Goal: Information Seeking & Learning: Learn about a topic

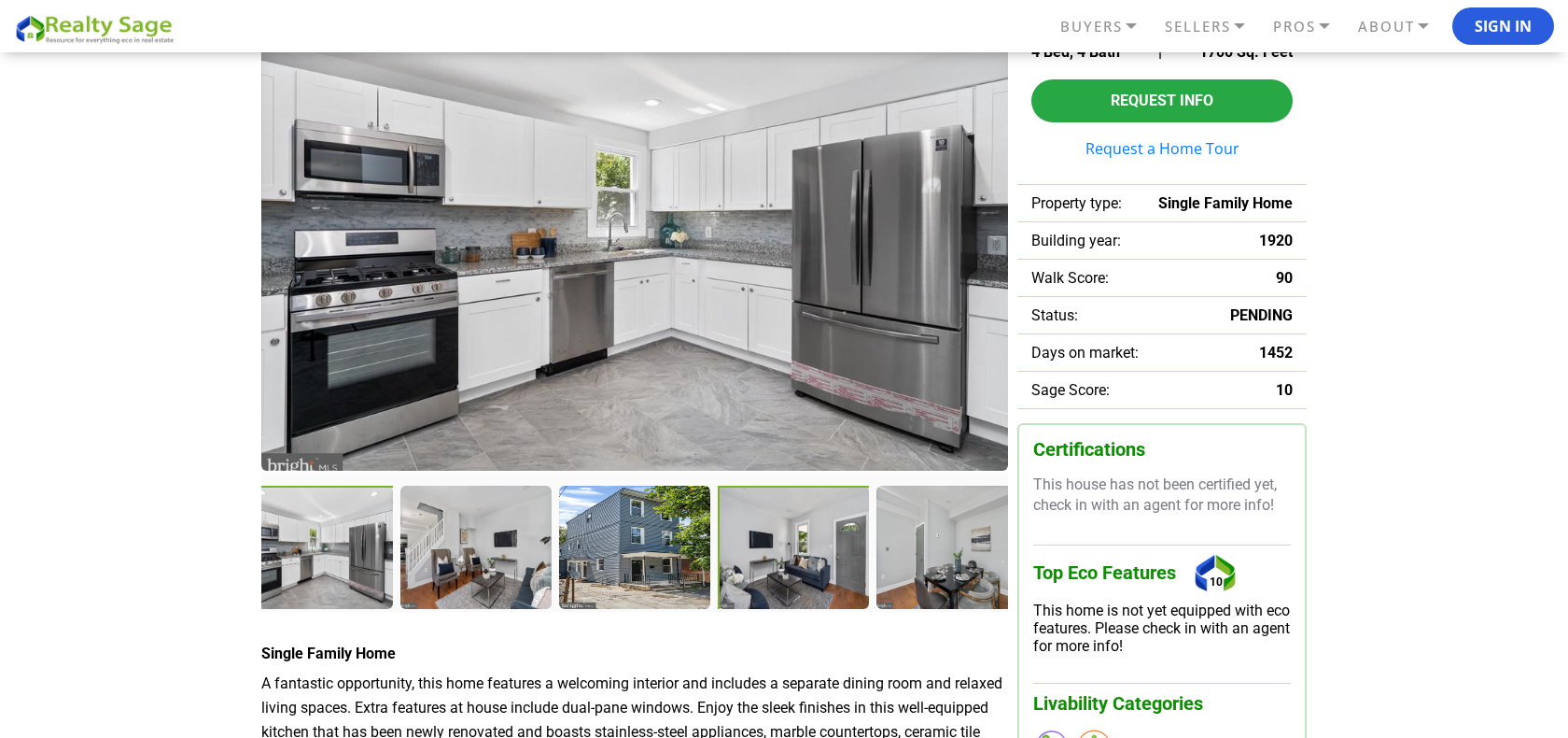
scroll to position [374, 0]
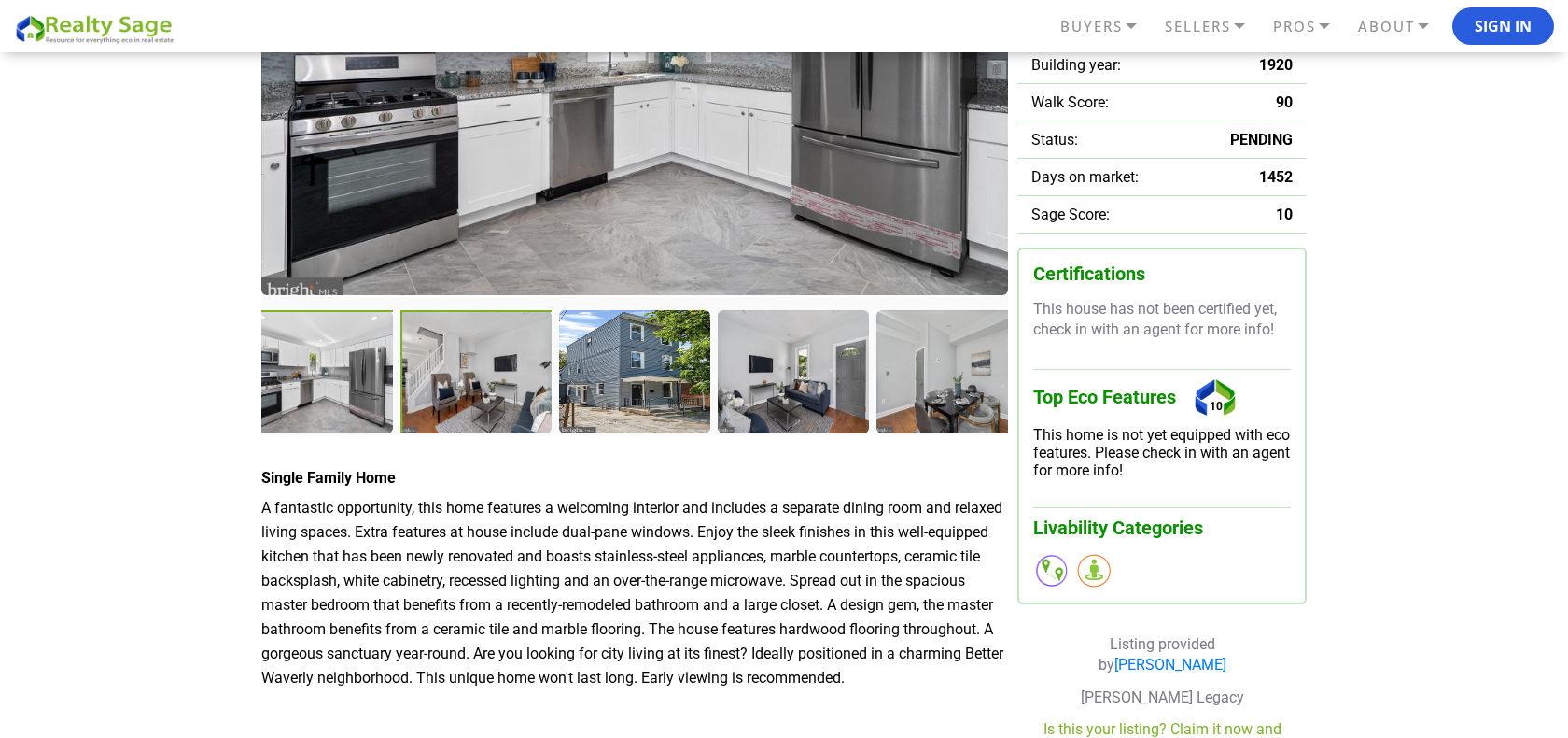
click at [477, 381] on div at bounding box center [478, 373] width 155 height 127
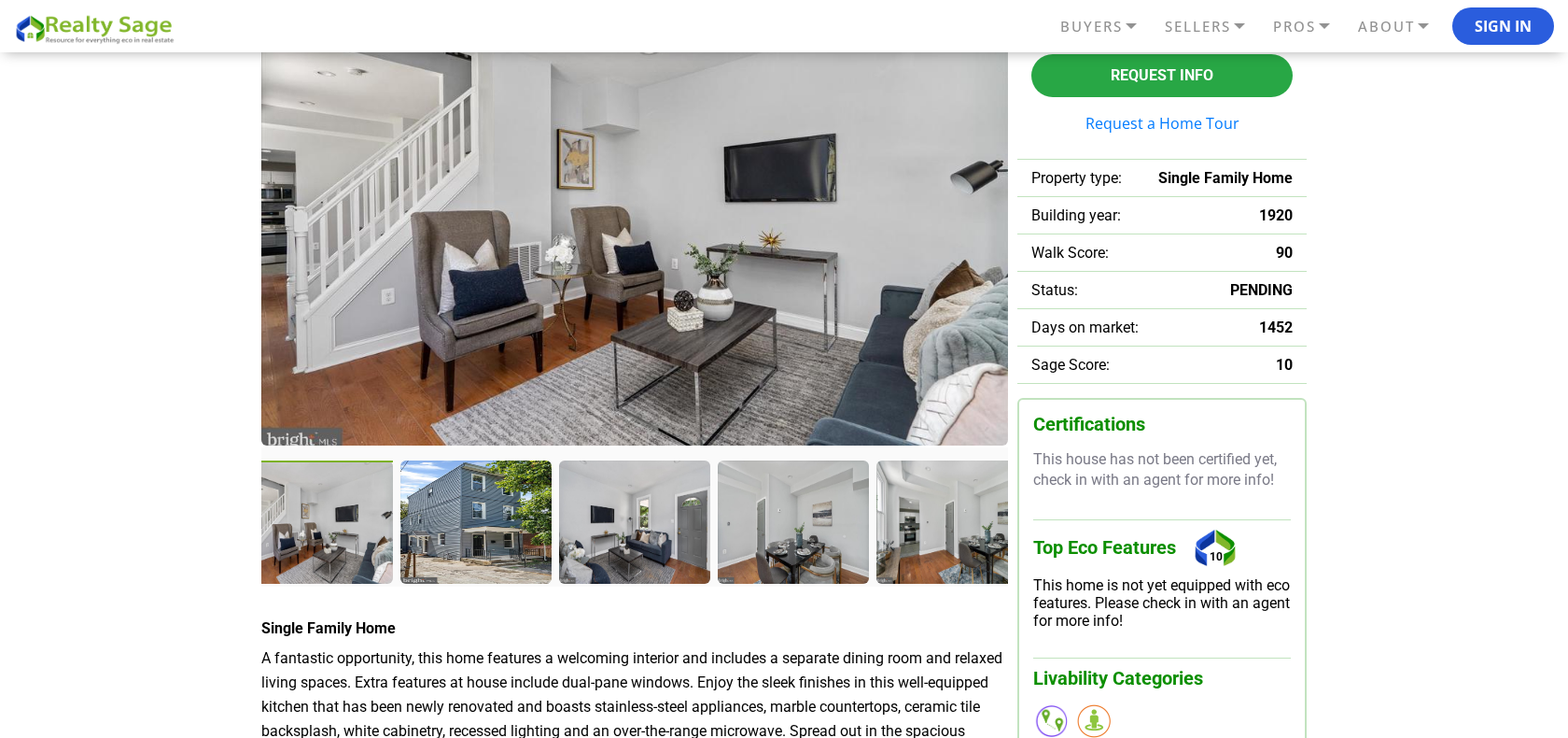
scroll to position [187, 0]
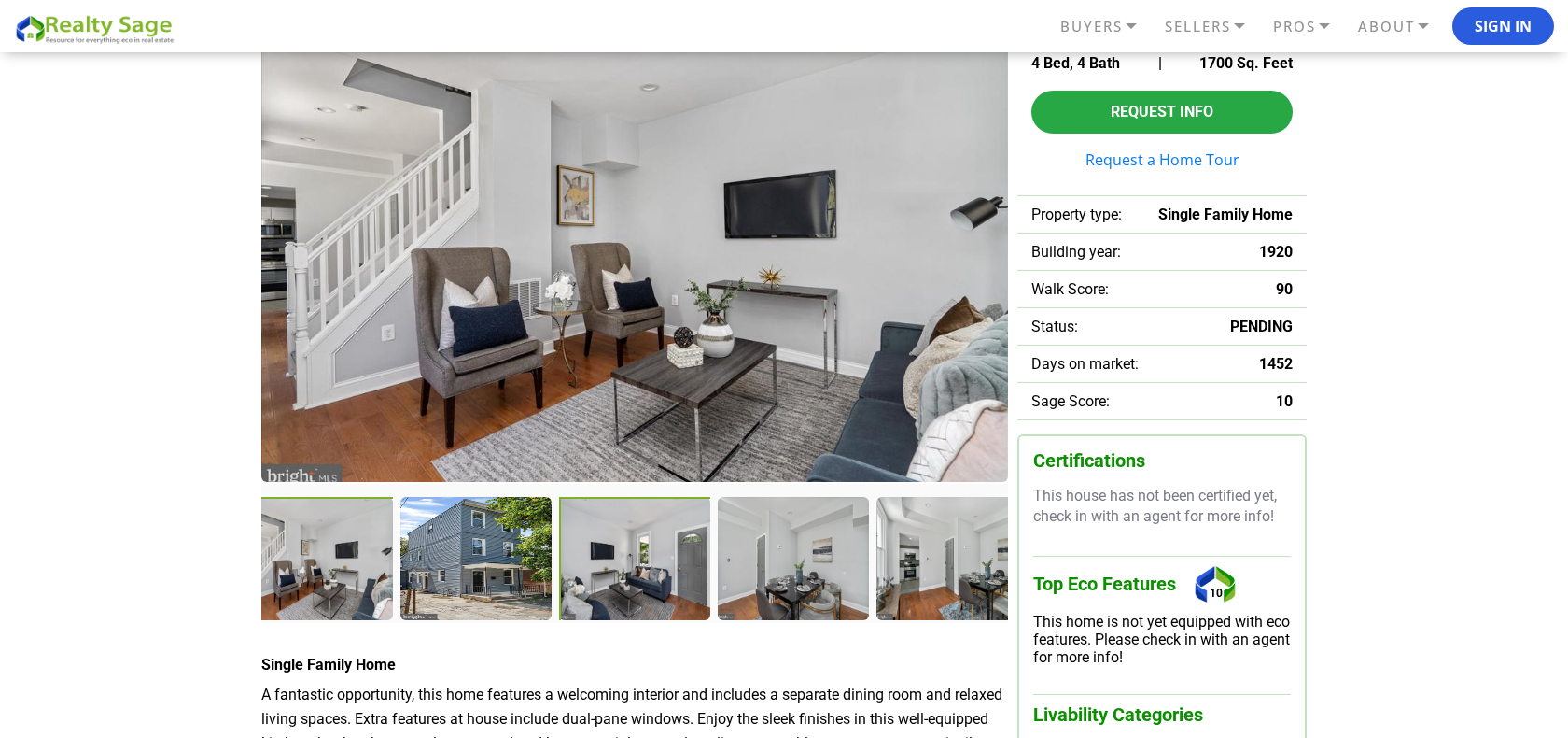
click at [659, 584] on div at bounding box center [637, 560] width 155 height 127
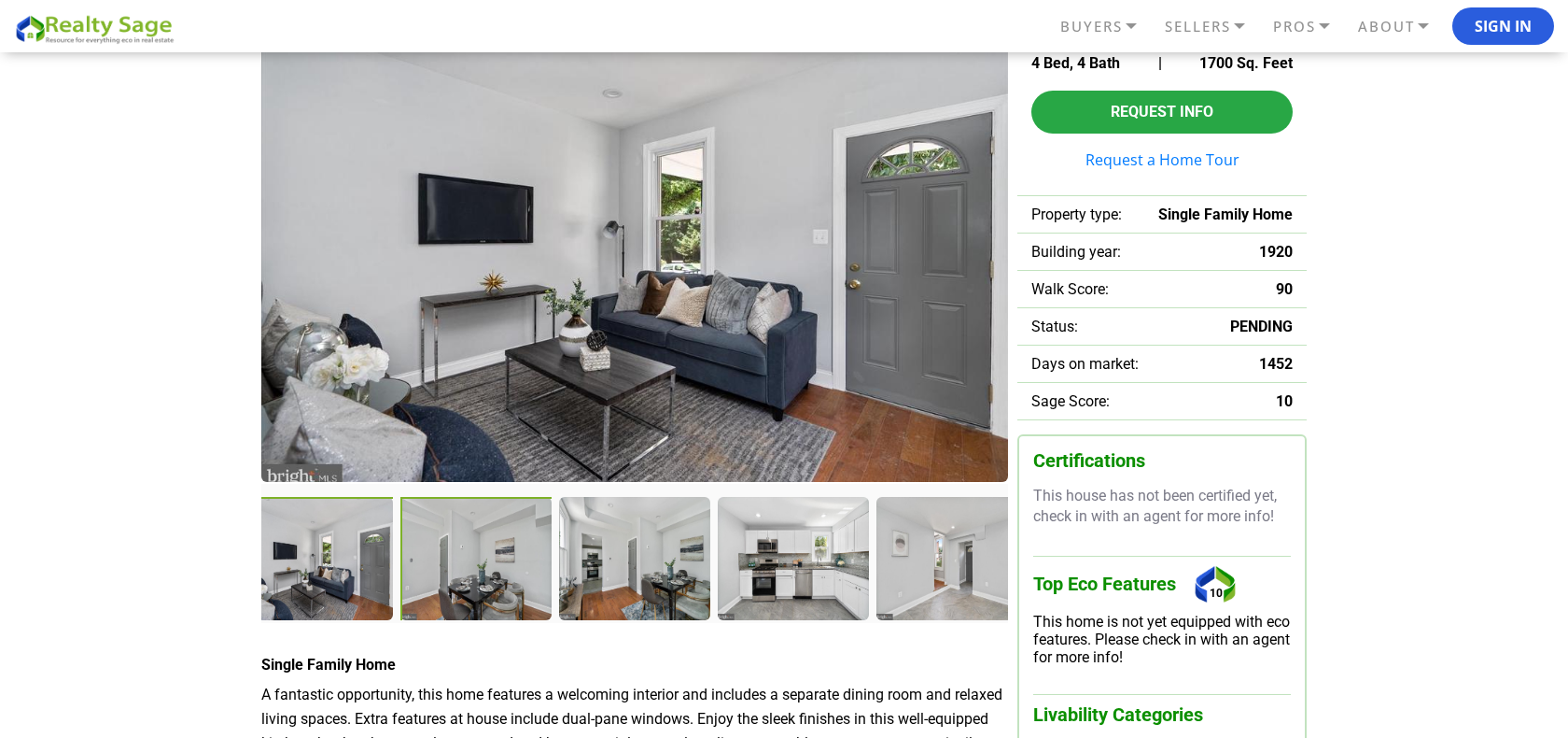
click at [485, 565] on div at bounding box center [478, 560] width 155 height 127
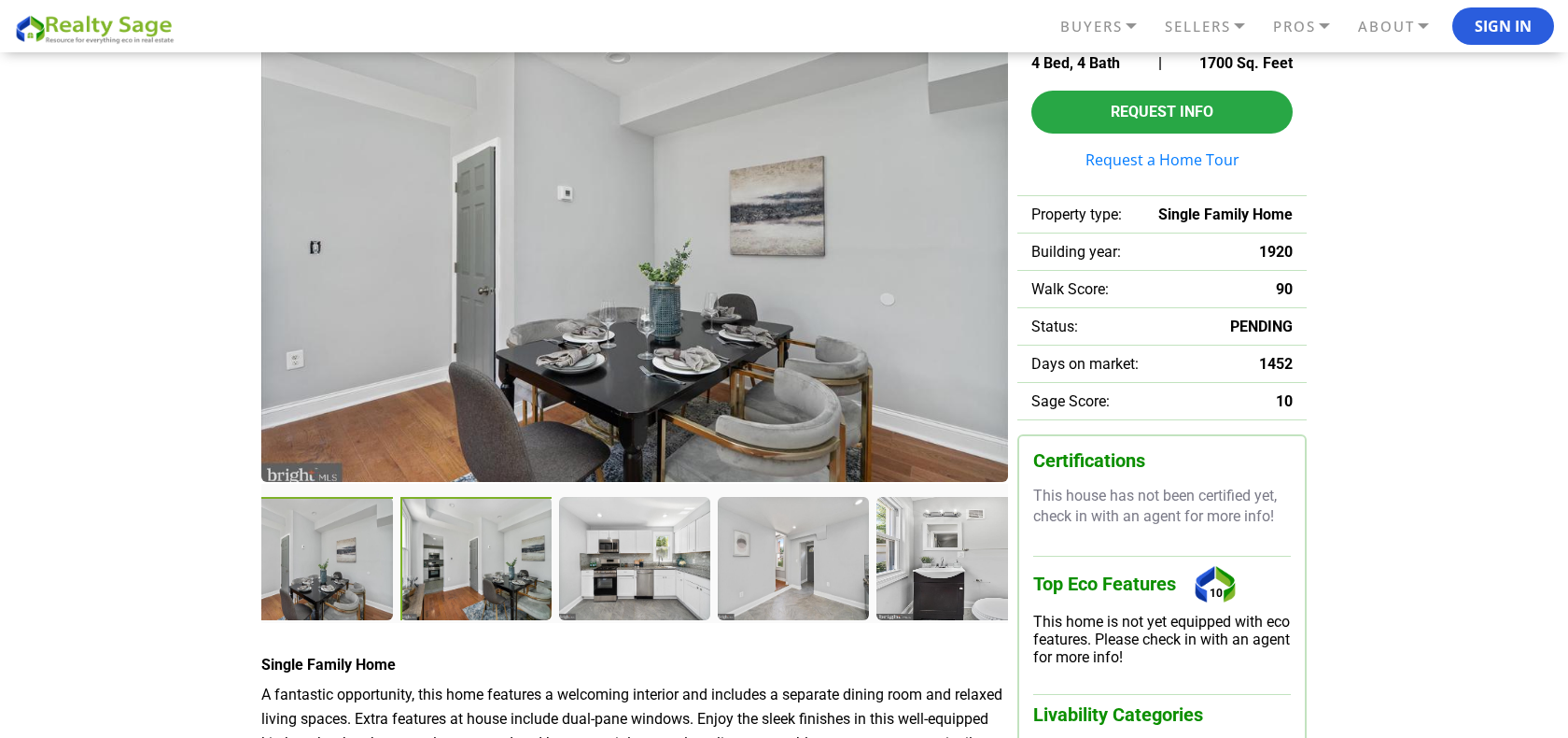
click at [450, 576] on div at bounding box center [478, 560] width 155 height 127
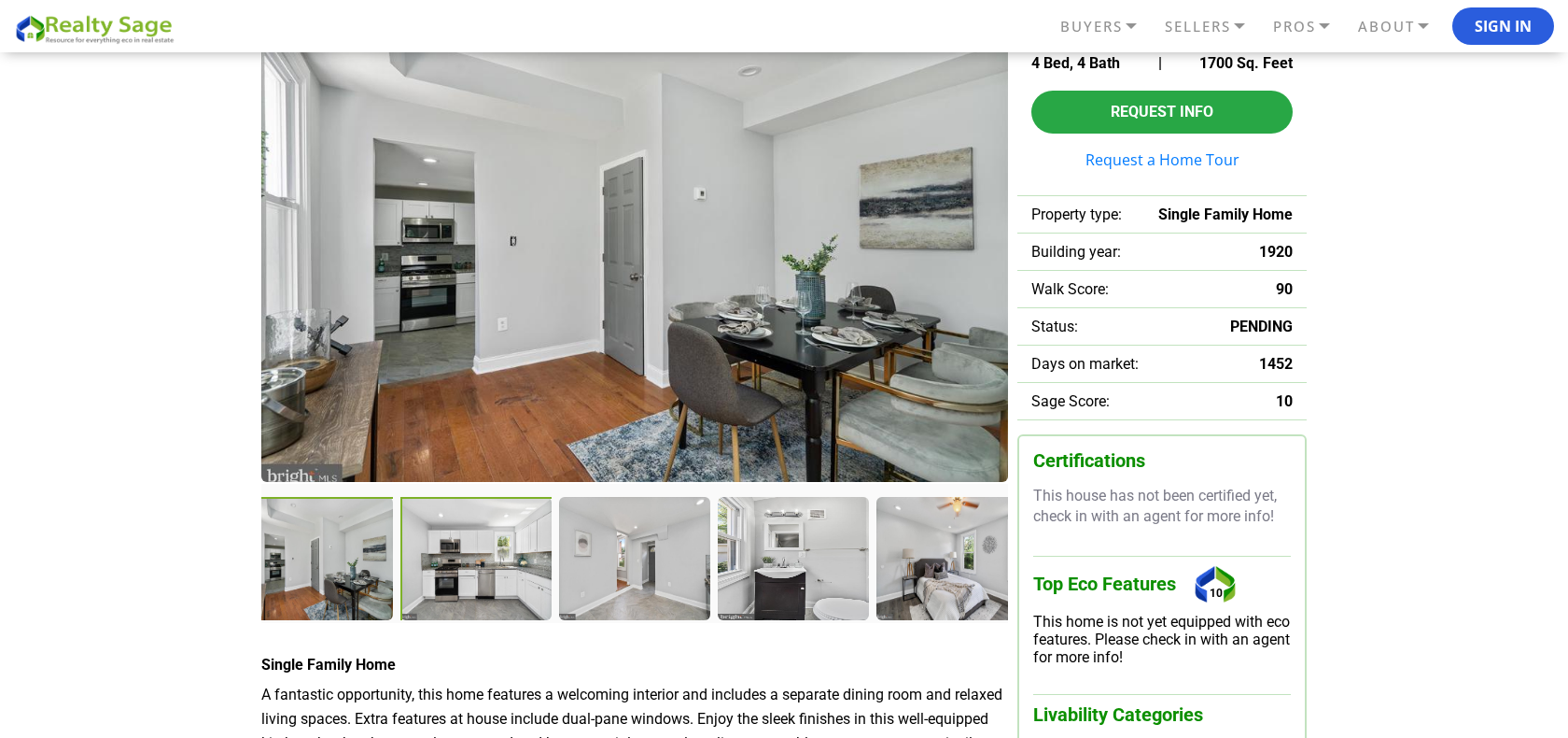
click at [469, 558] on div at bounding box center [478, 560] width 155 height 127
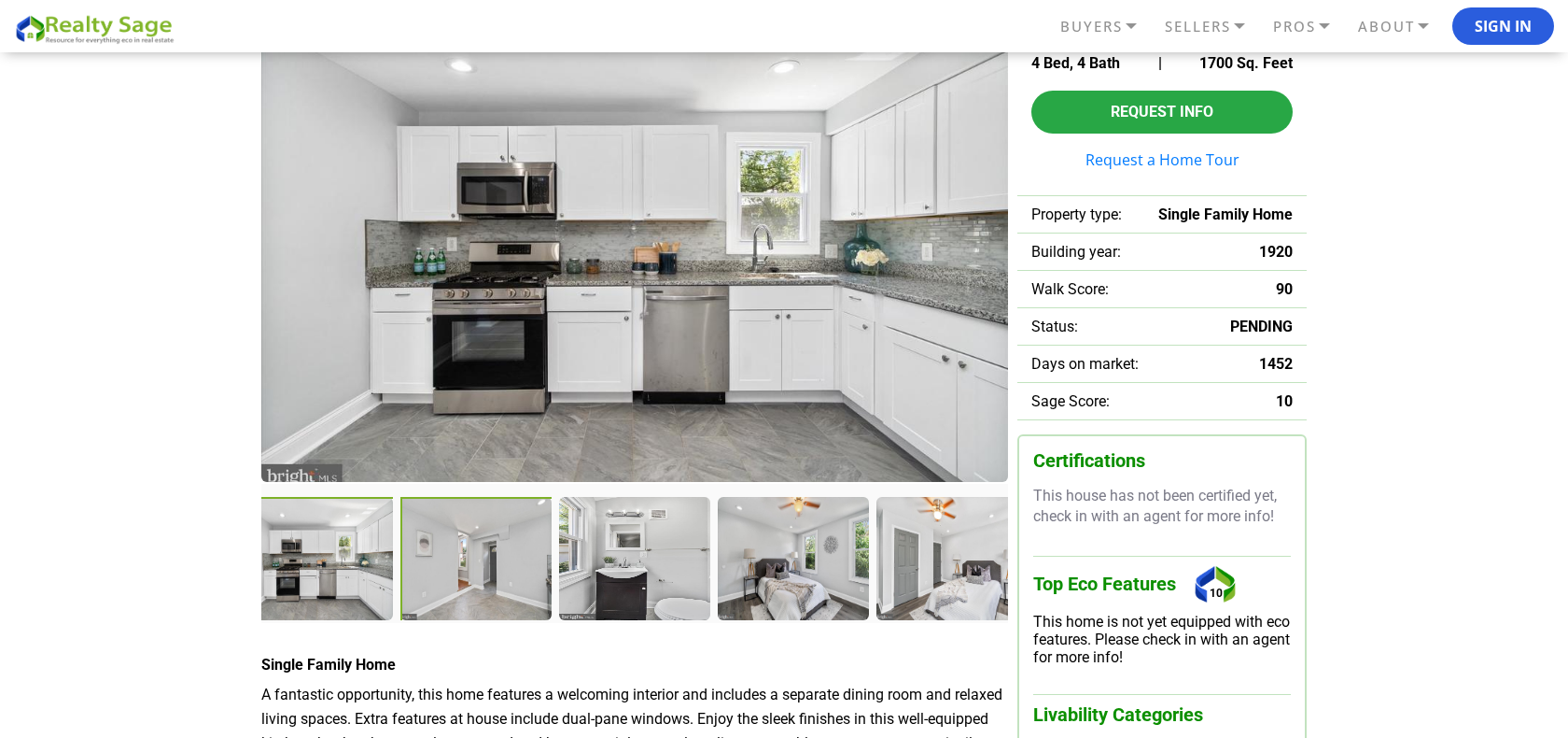
click at [469, 558] on div at bounding box center [477, 559] width 153 height 125
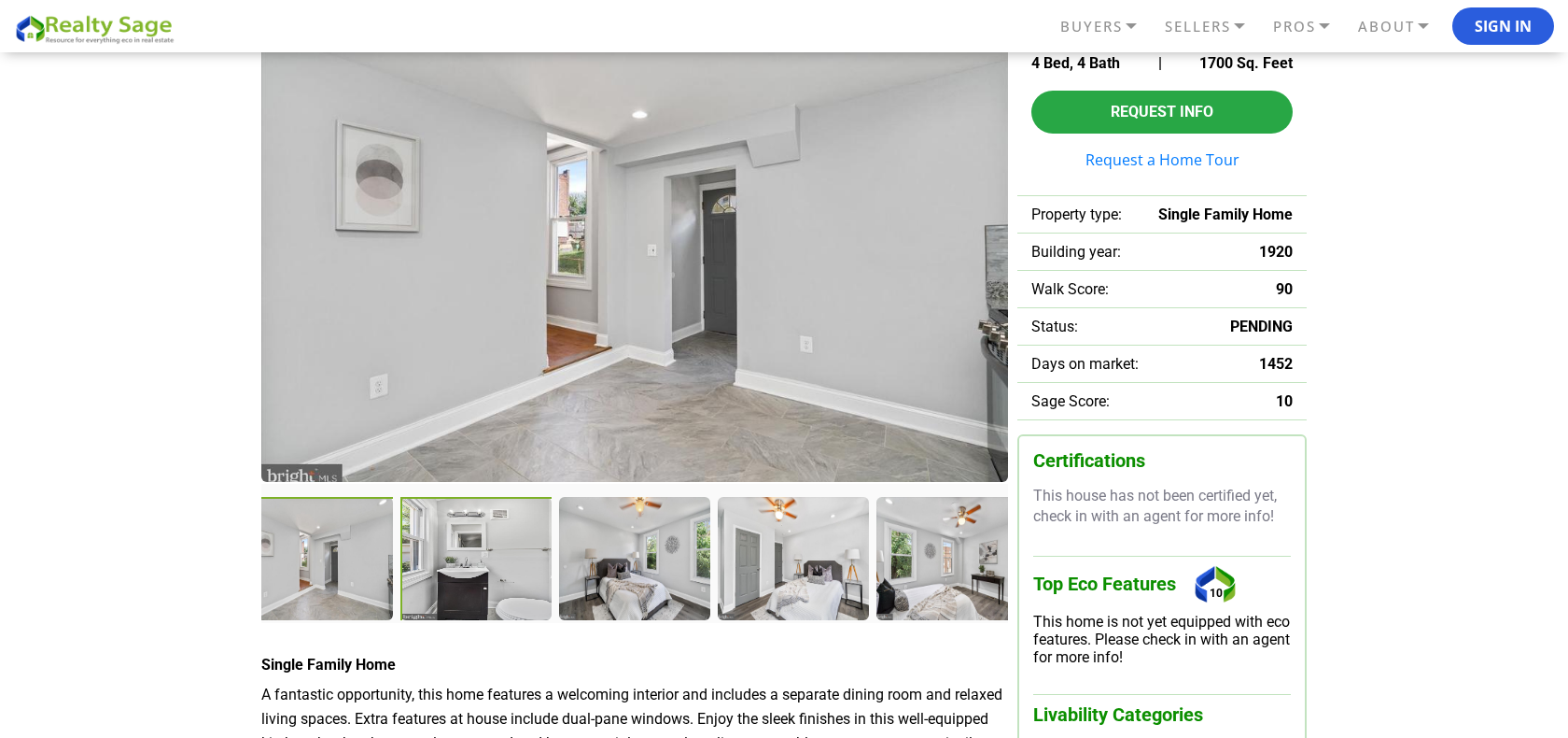
click at [469, 558] on div at bounding box center [477, 559] width 153 height 125
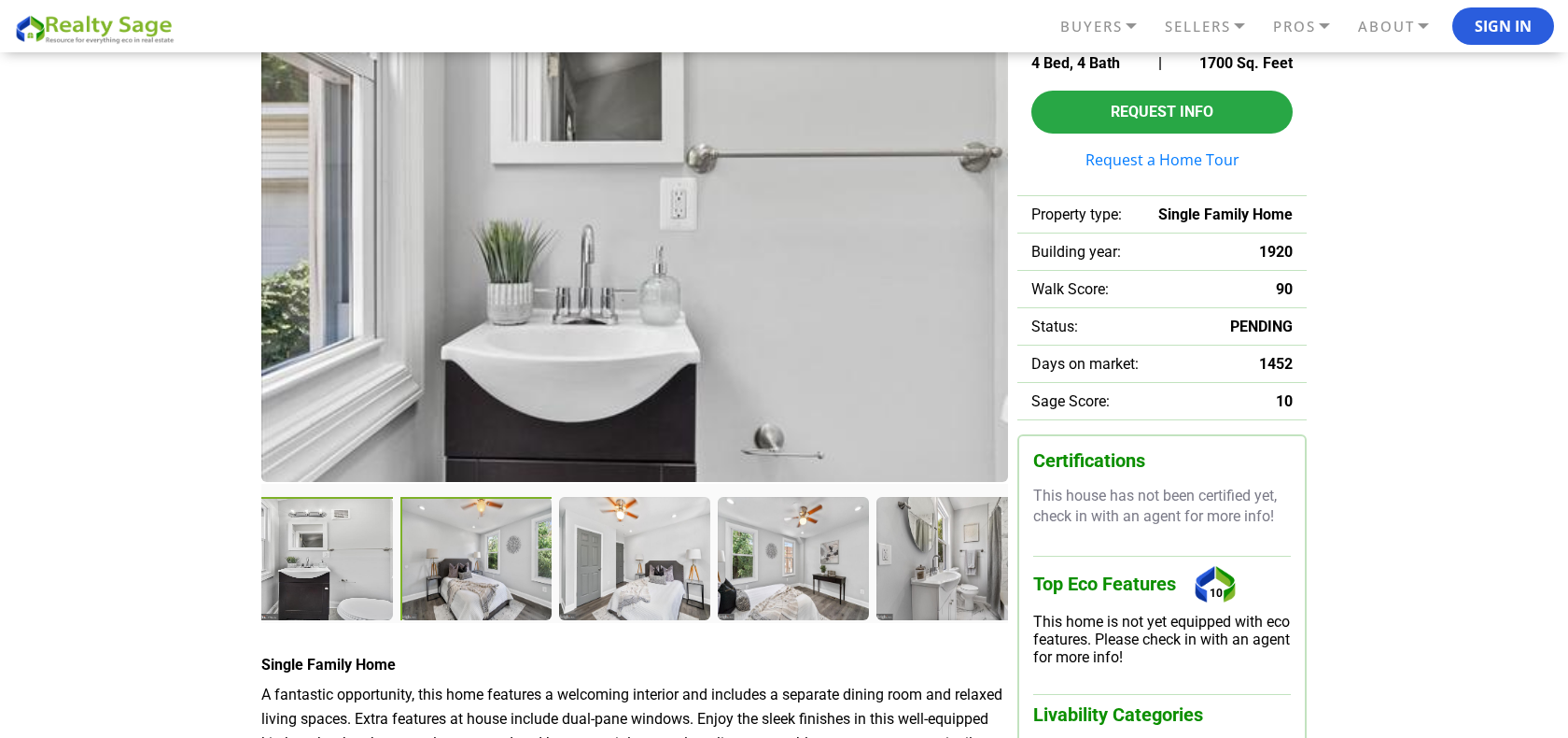
click at [478, 563] on div at bounding box center [478, 560] width 155 height 127
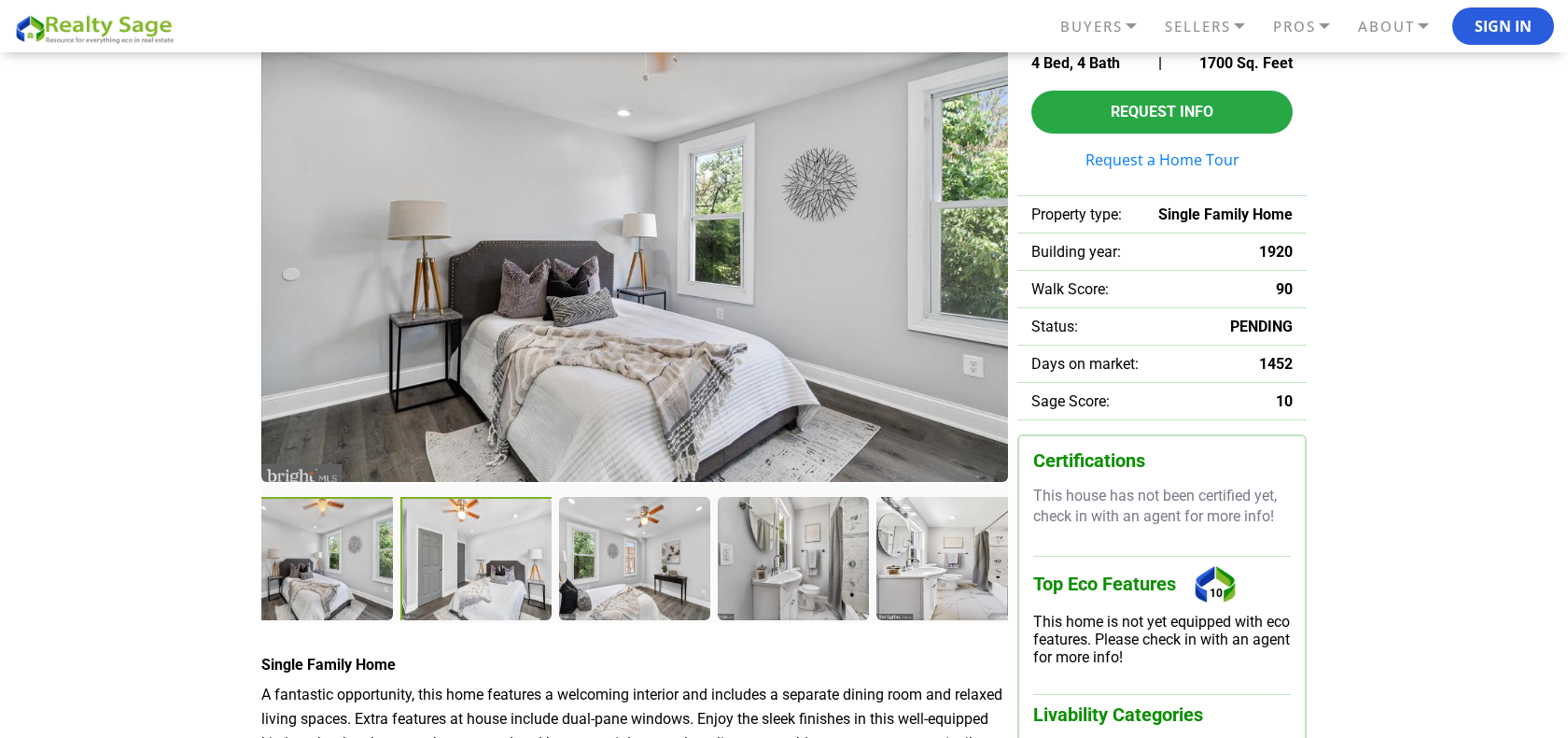
click at [471, 564] on div at bounding box center [478, 560] width 155 height 127
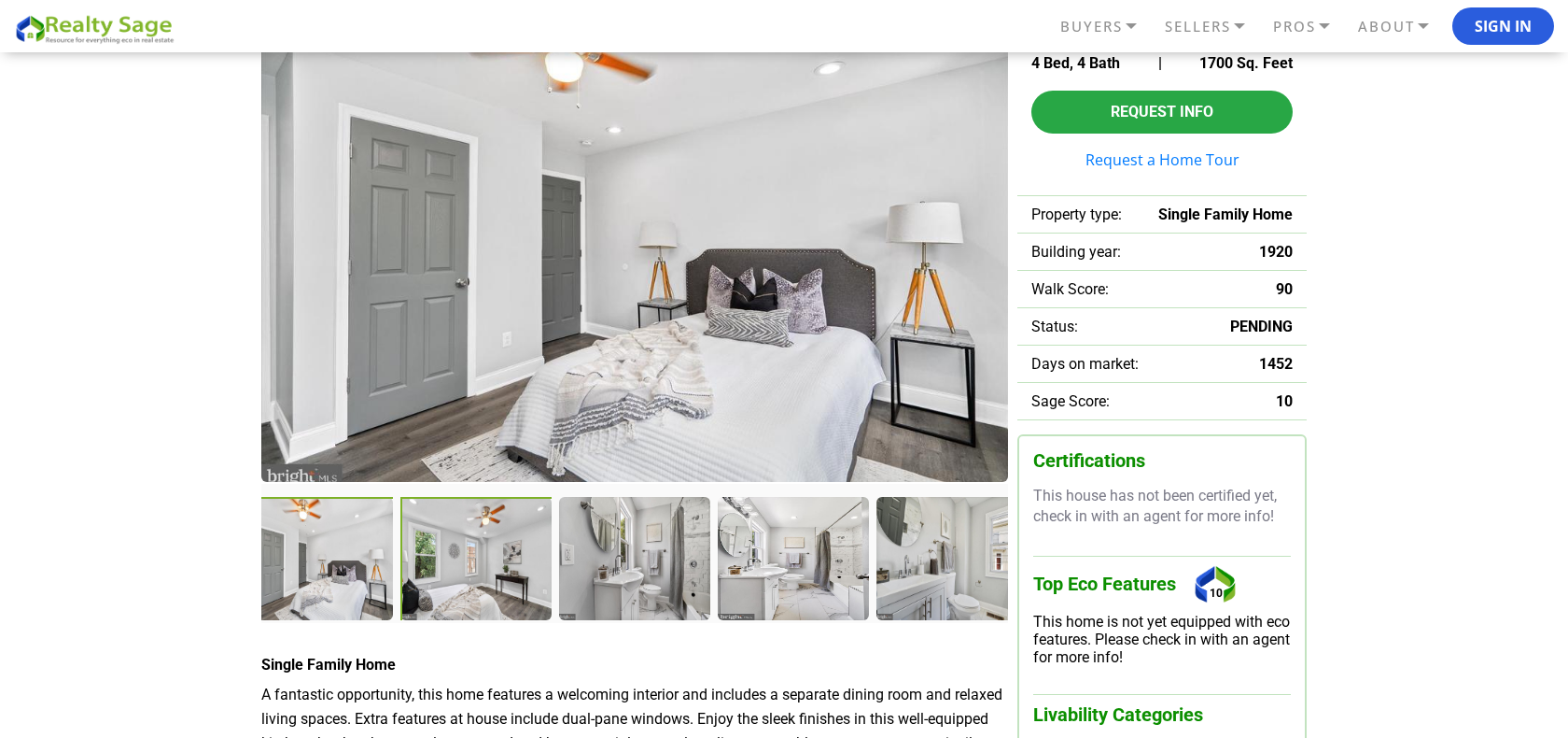
click at [489, 561] on div at bounding box center [478, 560] width 155 height 127
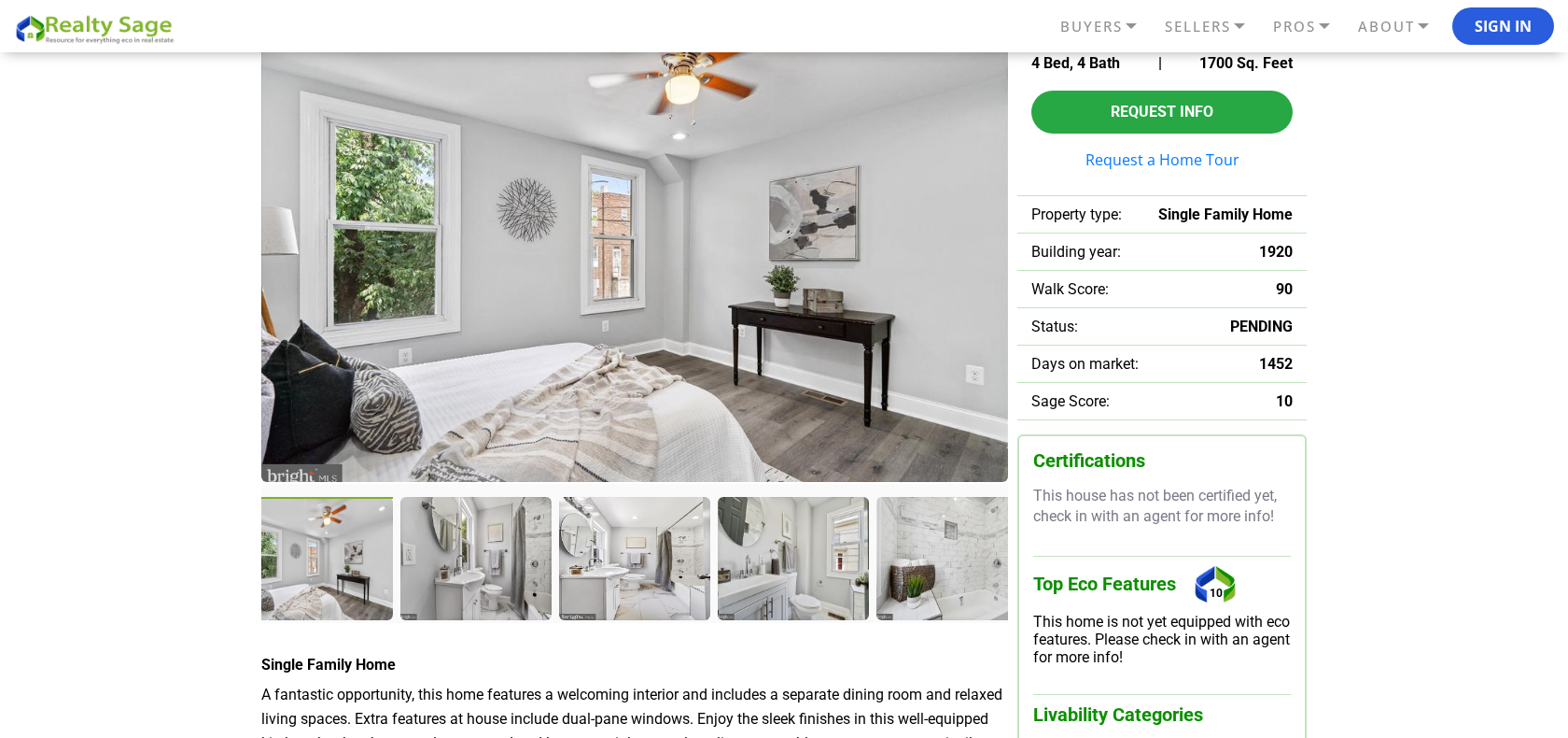
click at [489, 561] on div at bounding box center [475, 557] width 149 height 121
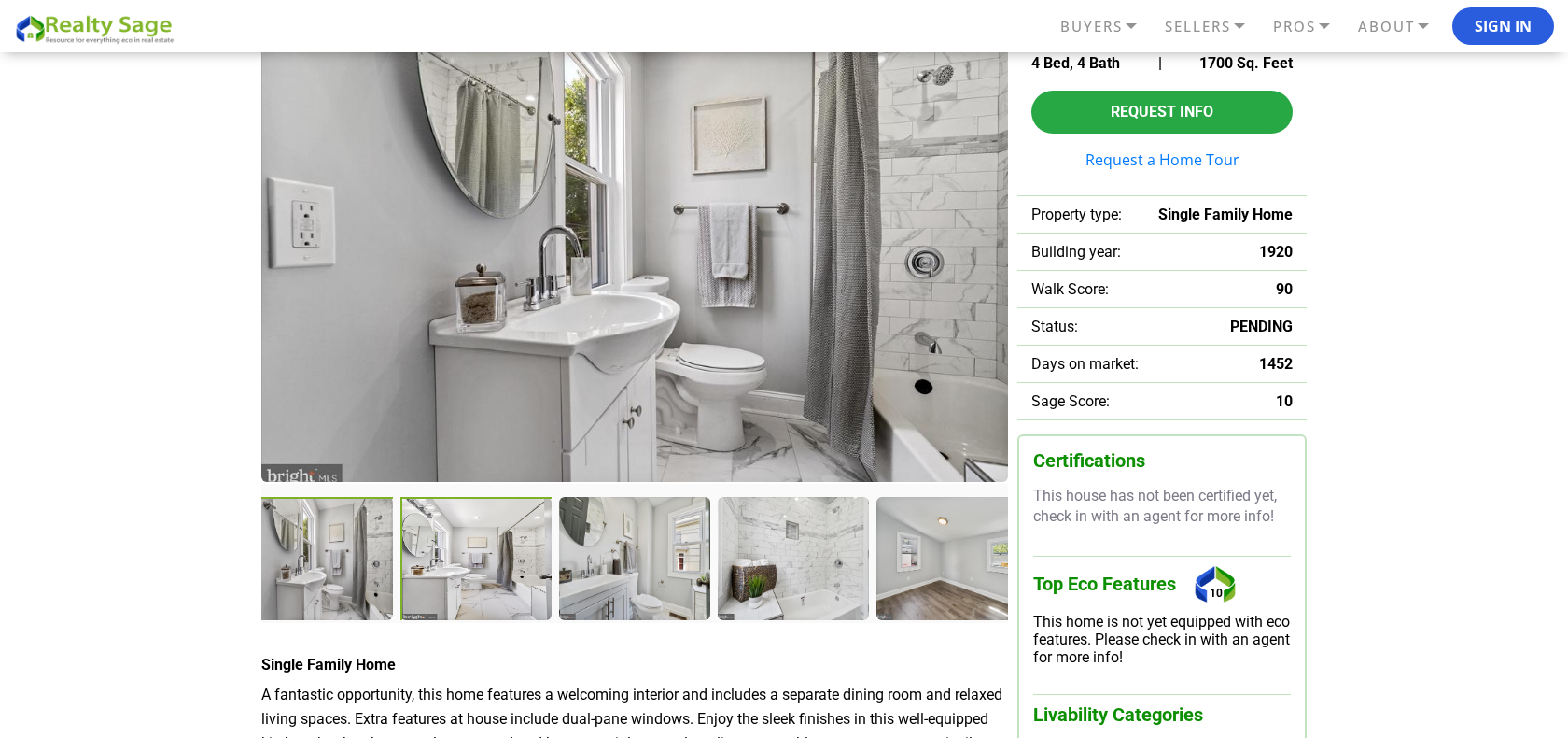
click at [489, 561] on div at bounding box center [477, 559] width 153 height 125
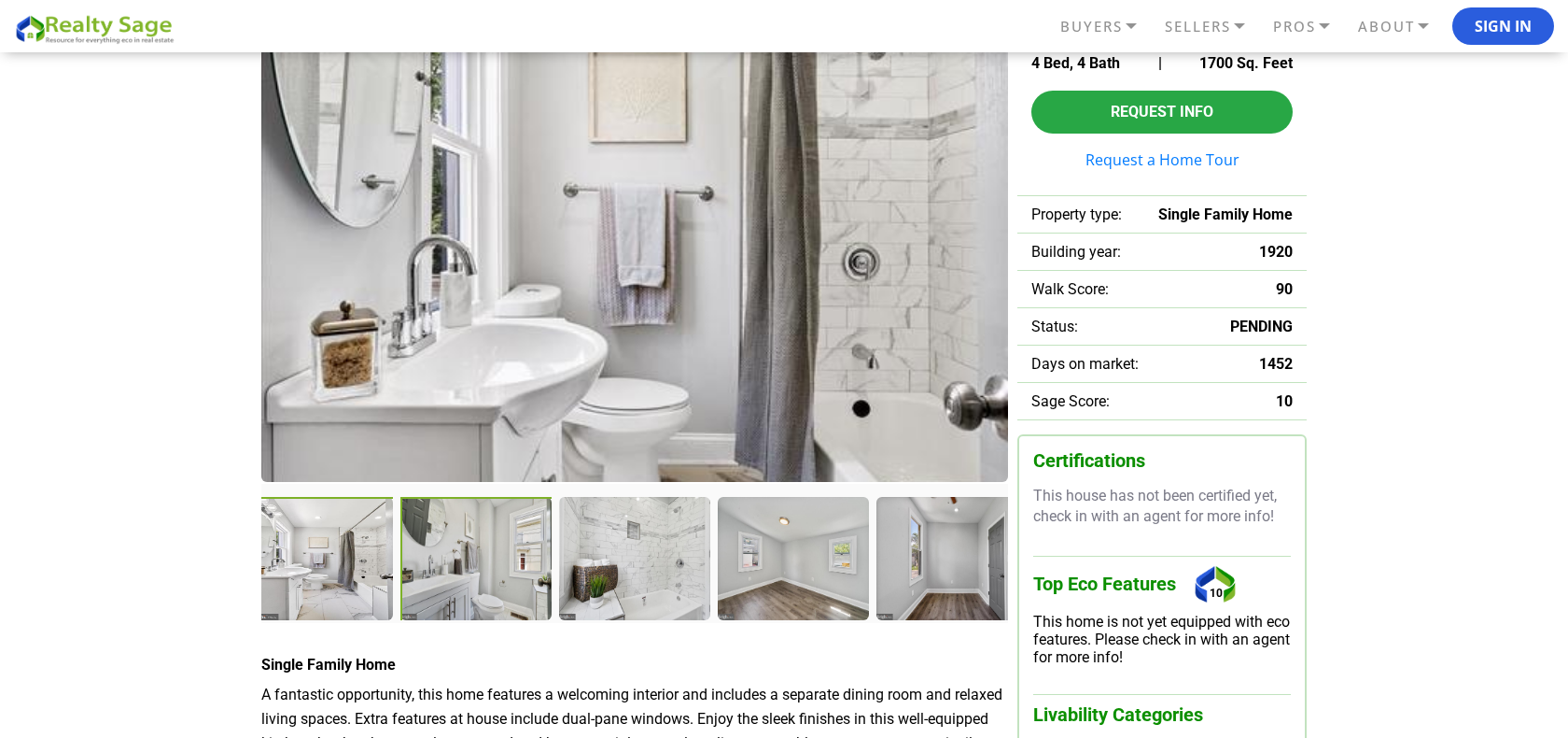
click at [489, 561] on div at bounding box center [477, 559] width 153 height 125
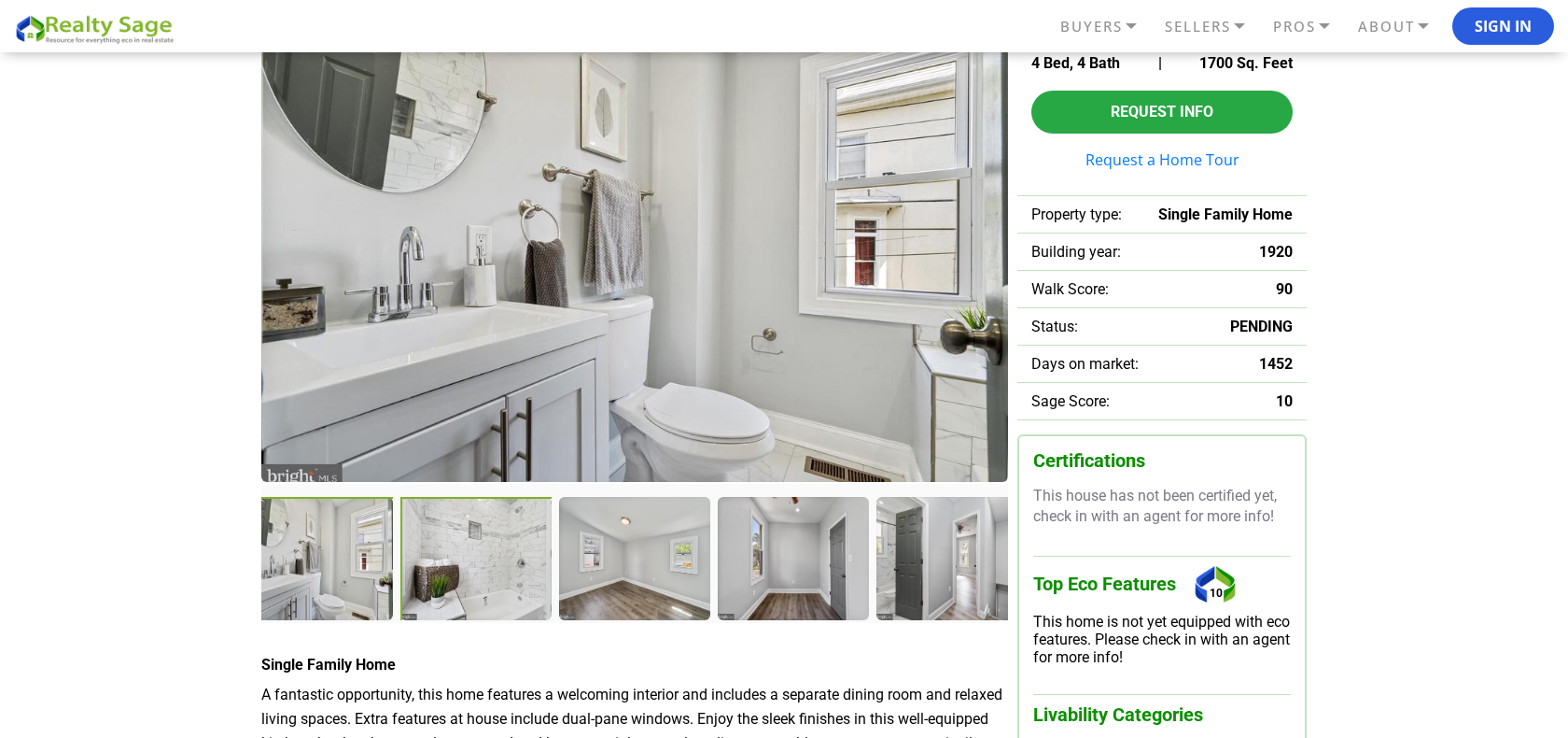
click at [489, 561] on div at bounding box center [477, 559] width 153 height 125
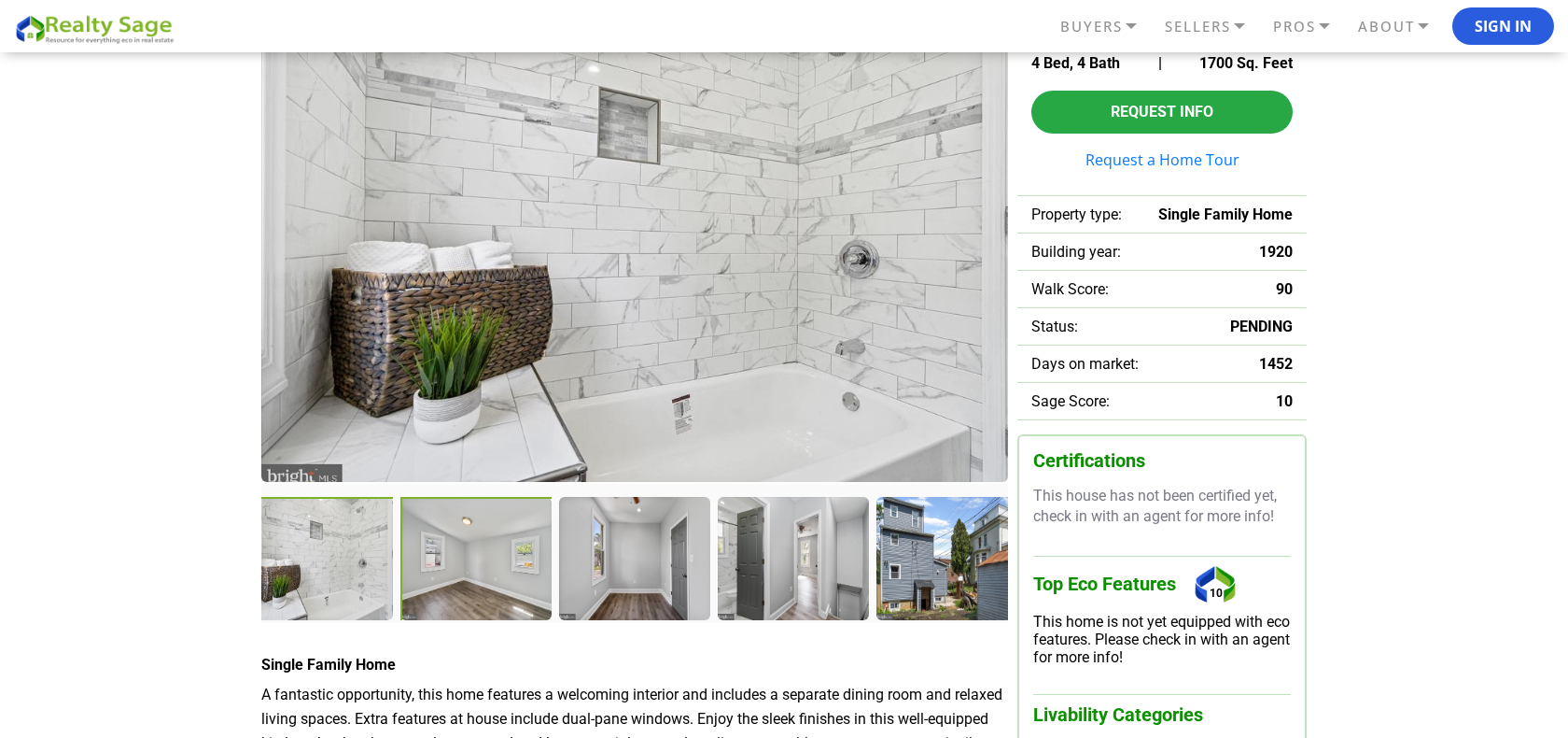
click at [489, 561] on div at bounding box center [477, 559] width 153 height 125
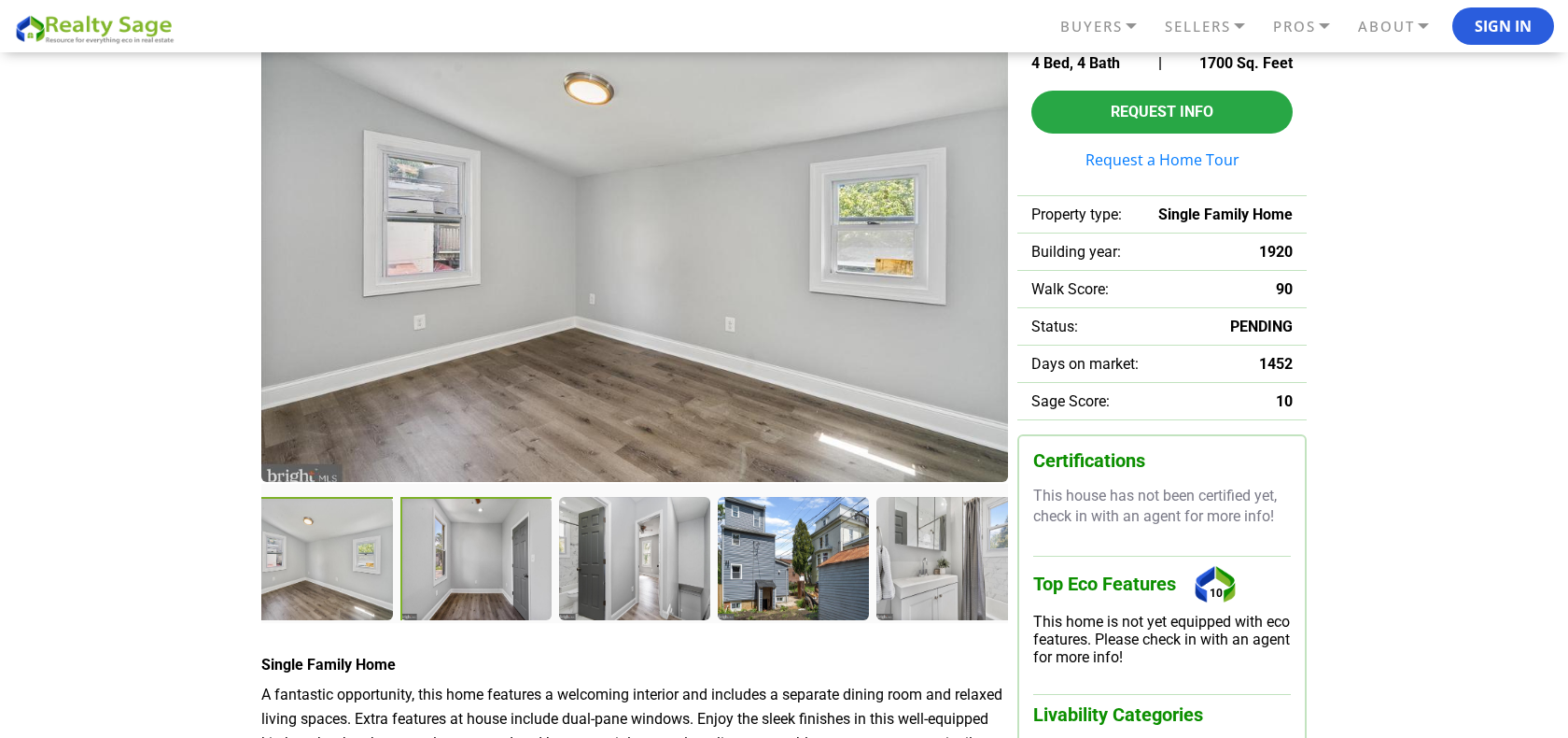
click at [489, 561] on div at bounding box center [477, 559] width 153 height 125
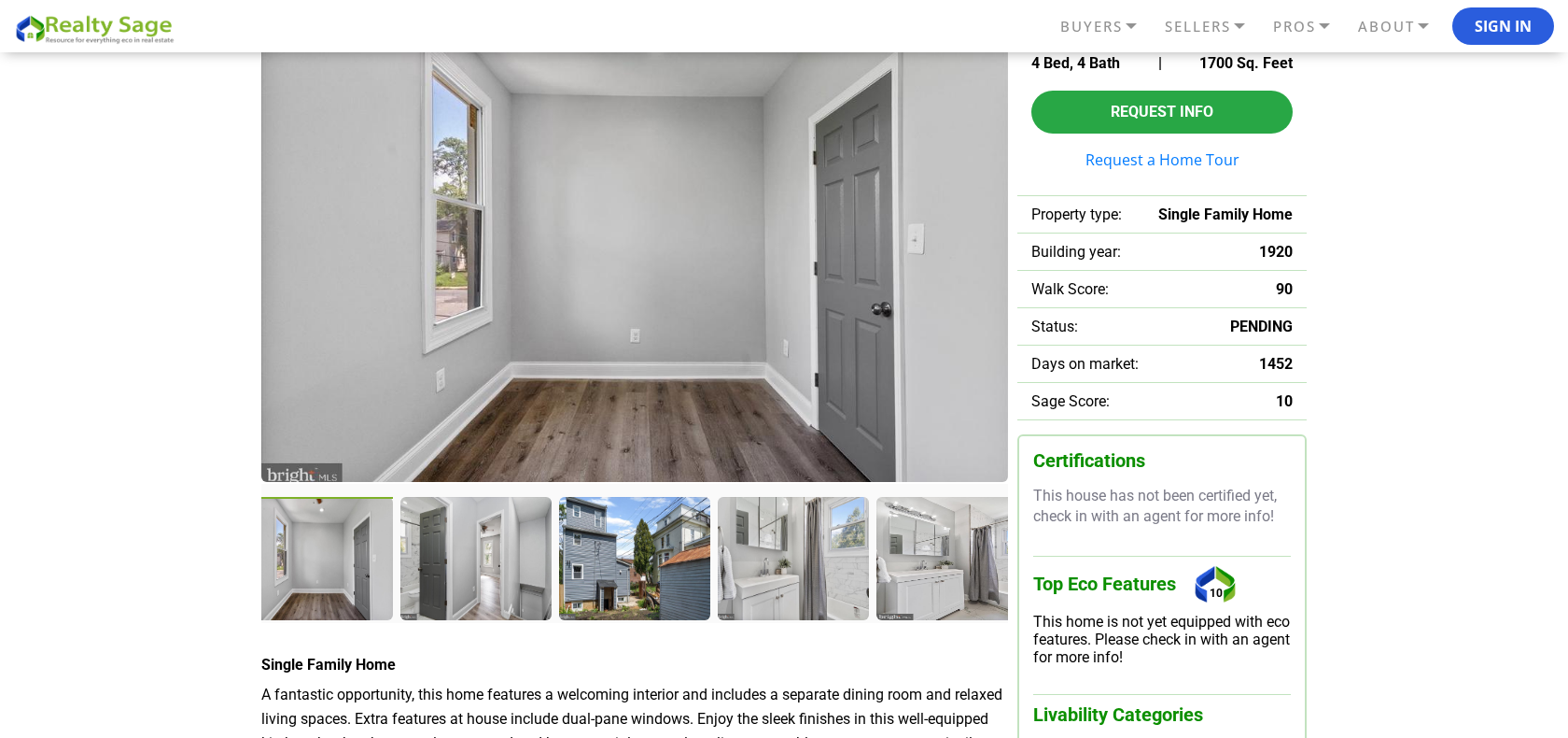
click at [489, 561] on div at bounding box center [475, 557] width 149 height 121
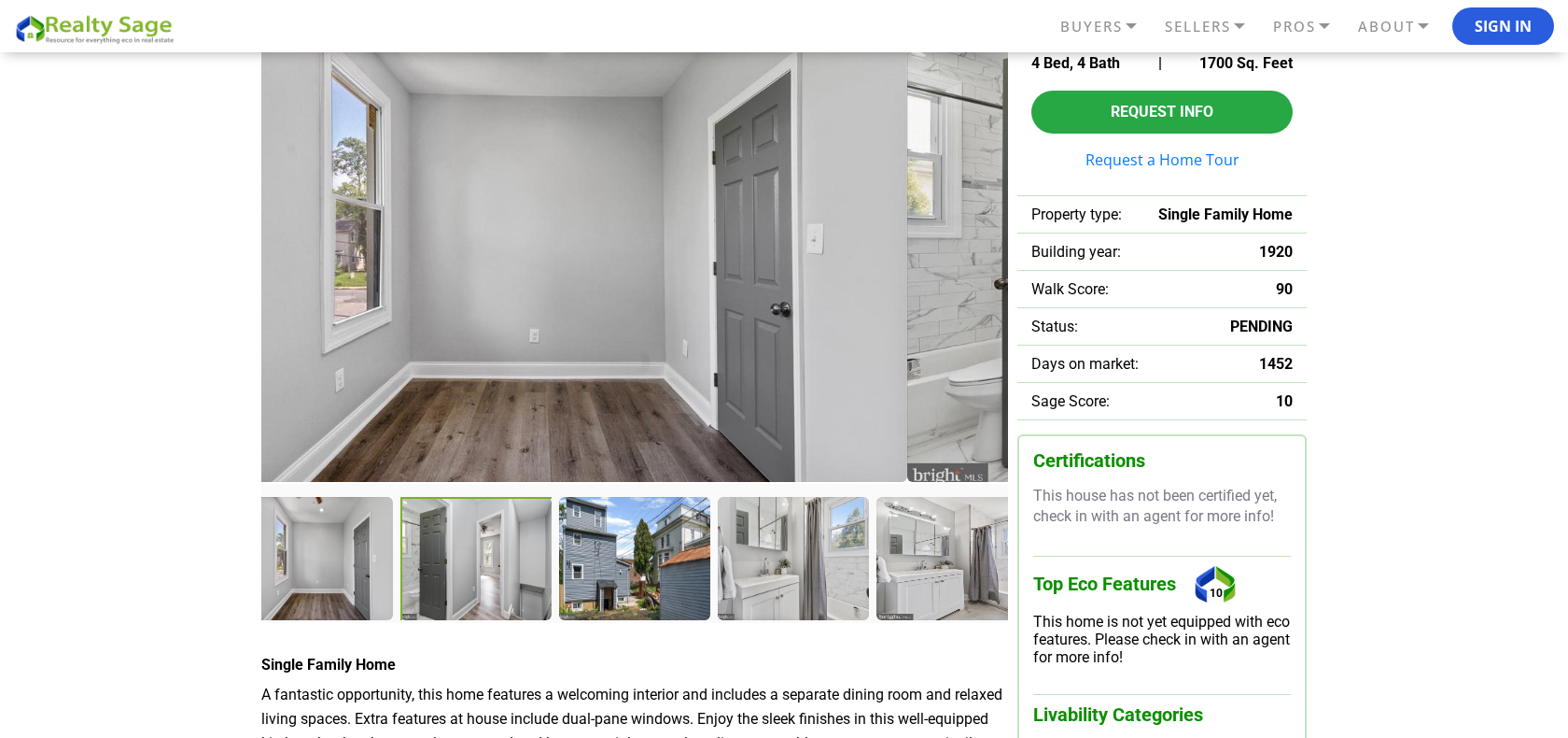
click at [489, 561] on div at bounding box center [477, 559] width 153 height 125
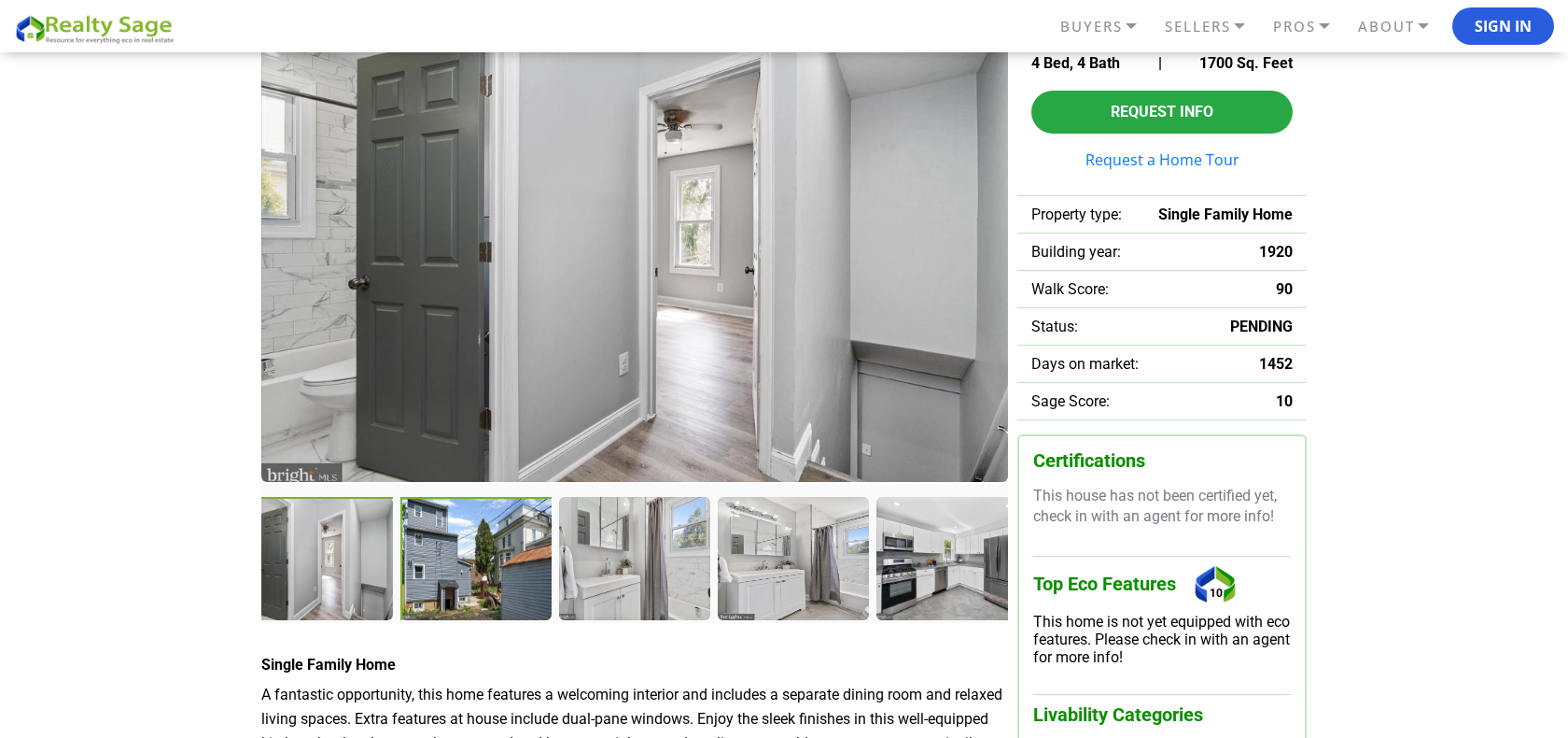
click at [489, 561] on div at bounding box center [477, 559] width 153 height 125
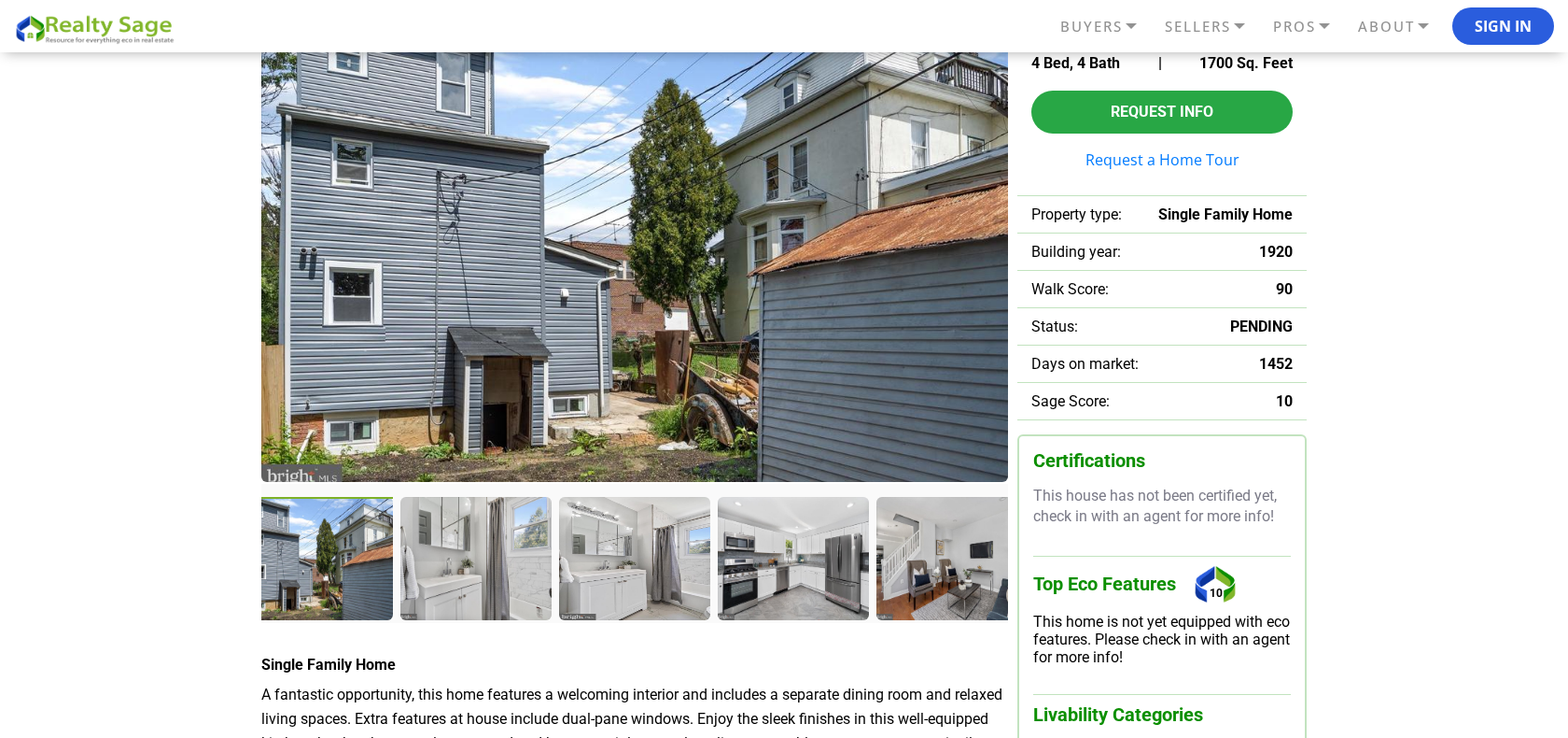
click at [489, 561] on div at bounding box center [475, 557] width 149 height 121
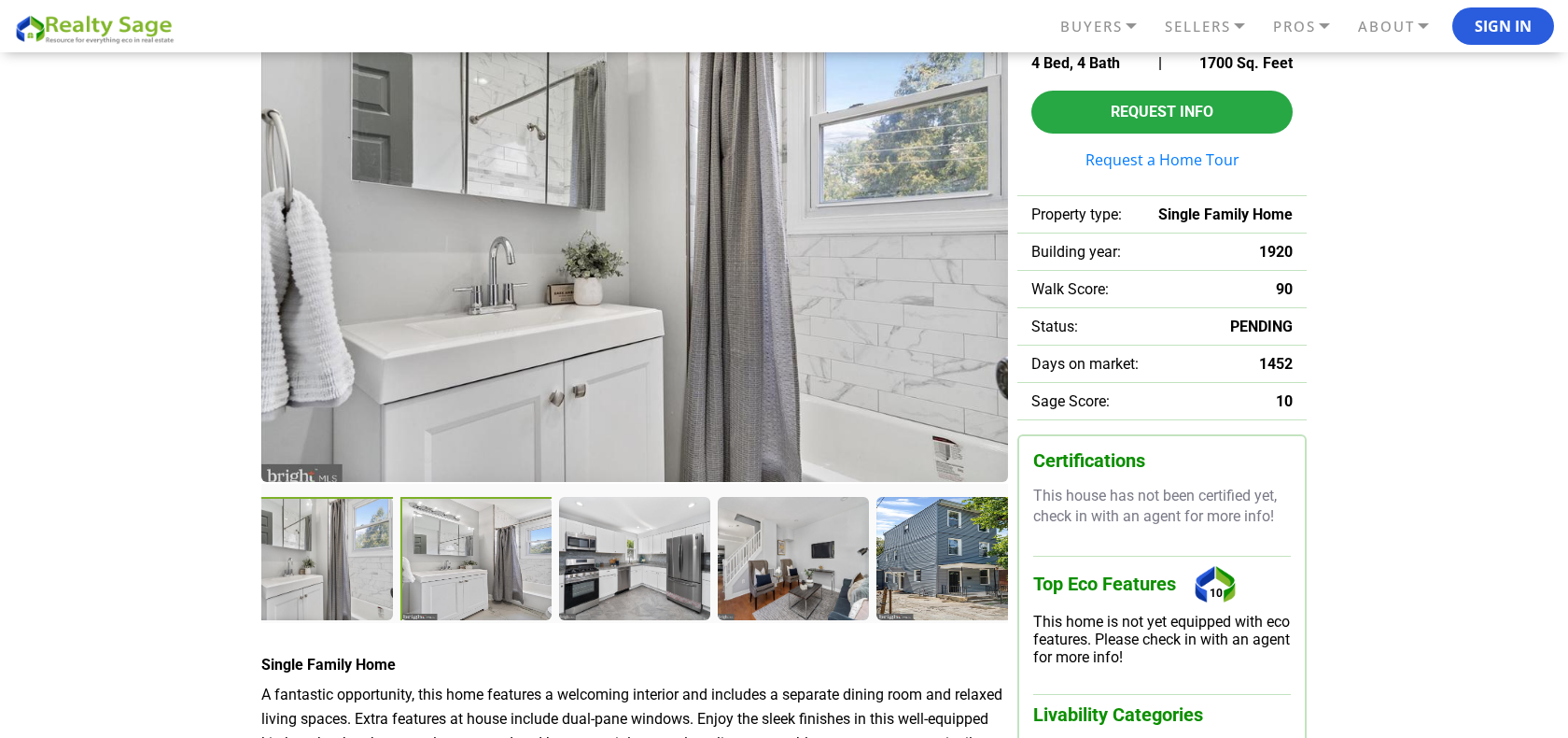
click at [483, 540] on div at bounding box center [478, 560] width 155 height 127
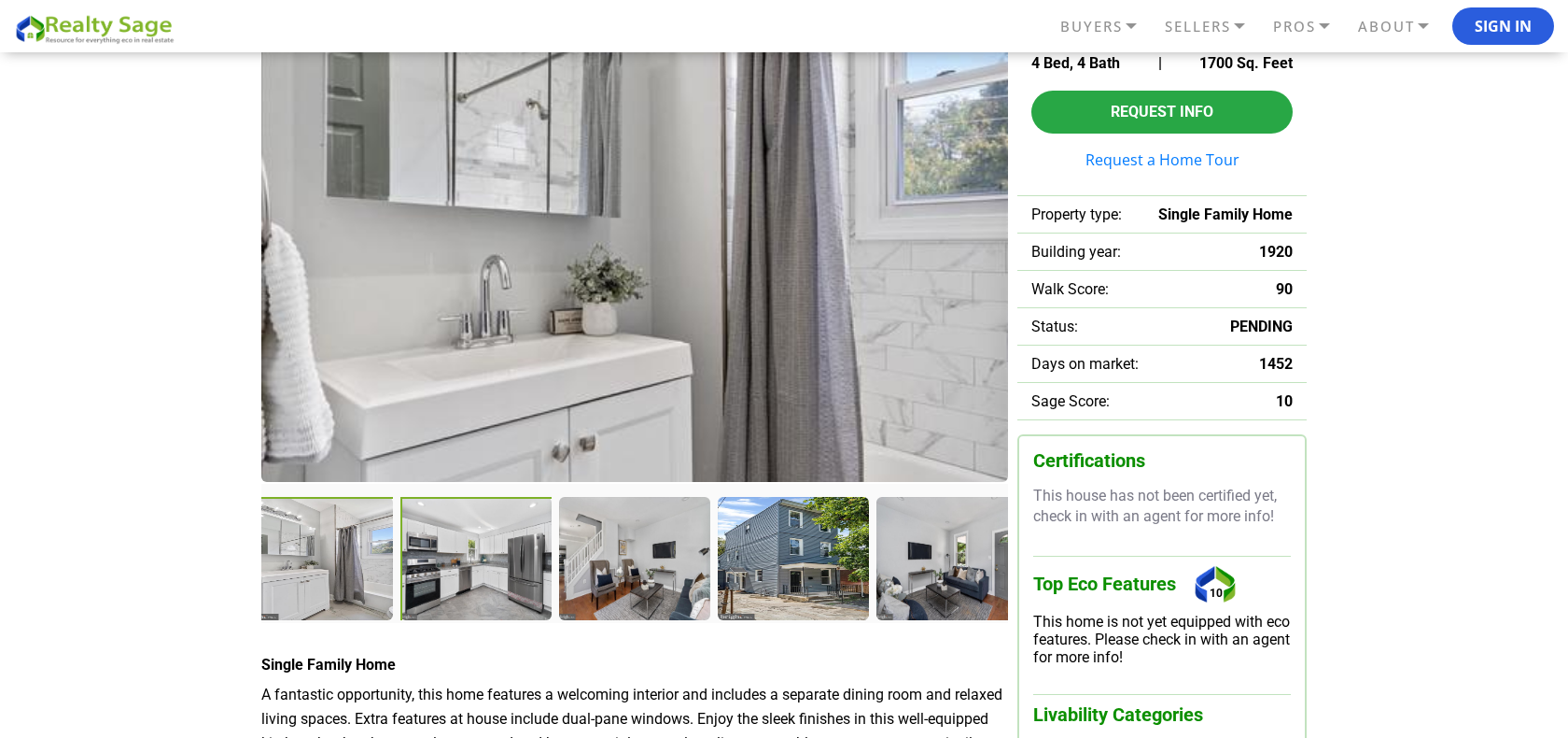
click at [483, 540] on div at bounding box center [477, 559] width 153 height 125
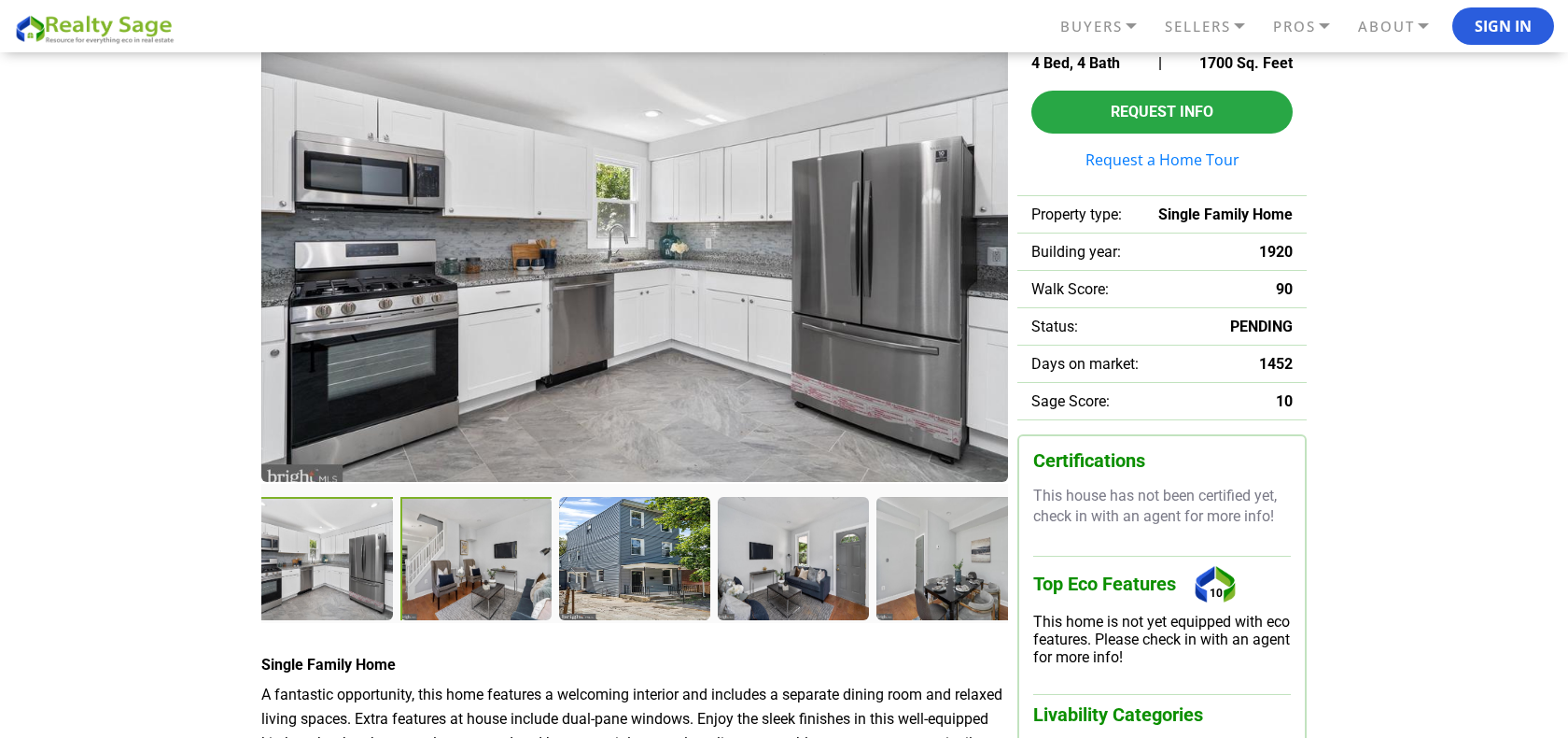
click at [483, 540] on div at bounding box center [477, 559] width 153 height 125
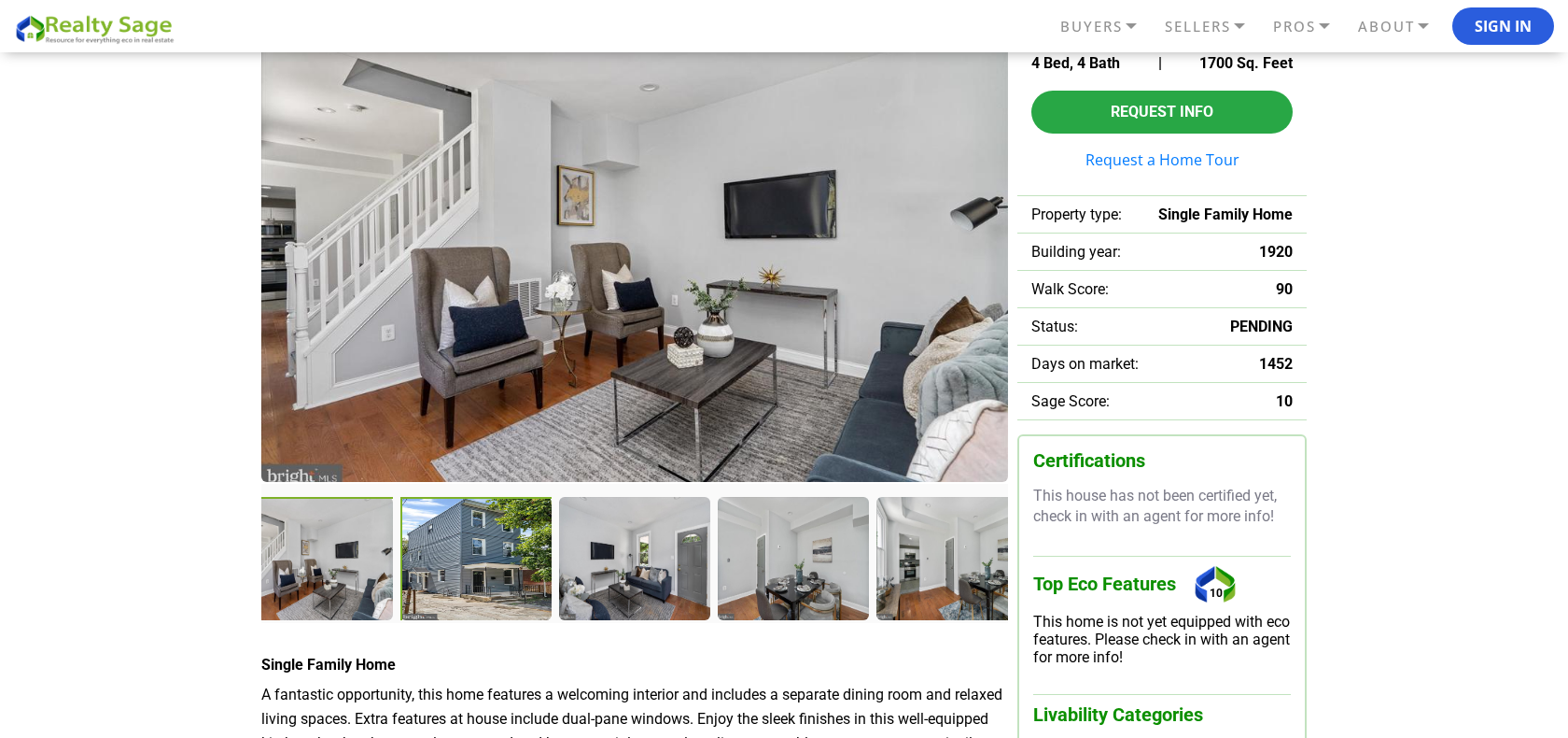
click at [494, 528] on div at bounding box center [478, 560] width 155 height 127
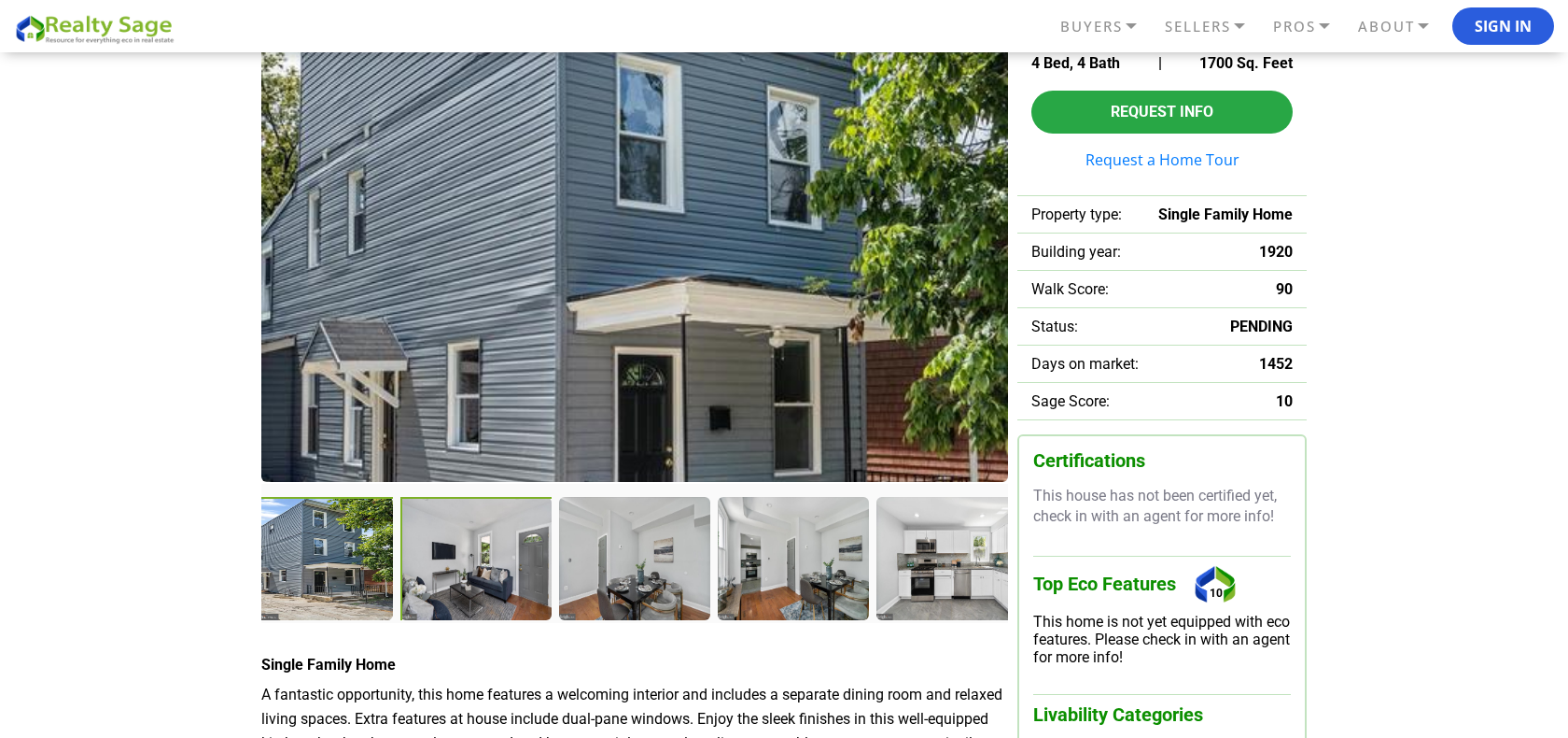
click at [494, 528] on div at bounding box center [477, 559] width 153 height 125
